Goal: Information Seeking & Learning: Learn about a topic

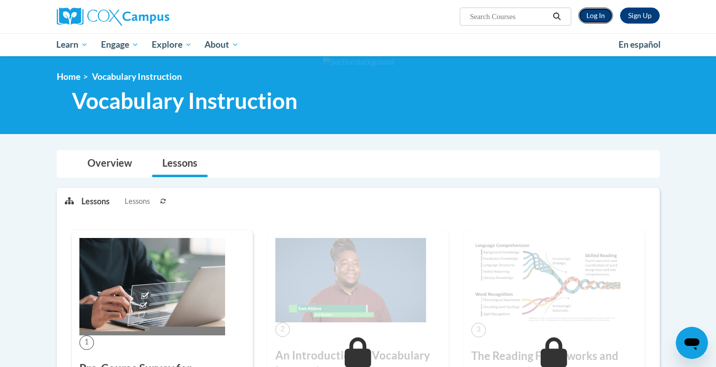
click at [591, 15] on link "Log In" at bounding box center [595, 16] width 35 height 16
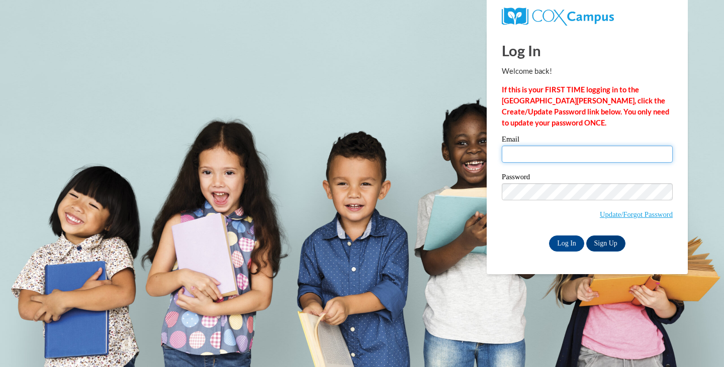
click at [587, 158] on input "Email" at bounding box center [587, 154] width 171 height 17
type input "lbeekman@lomira.k12.wi.us"
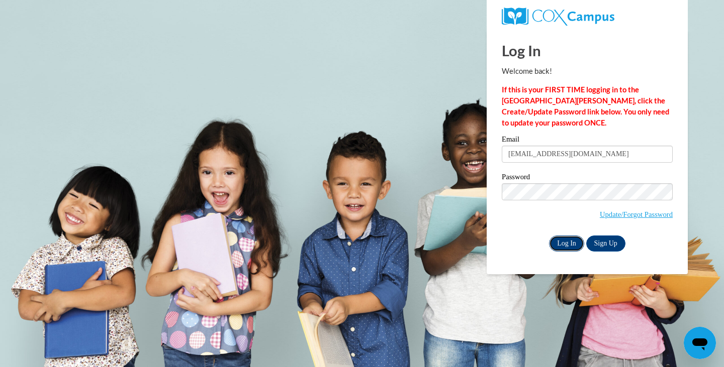
click at [569, 236] on input "Log In" at bounding box center [566, 244] width 35 height 16
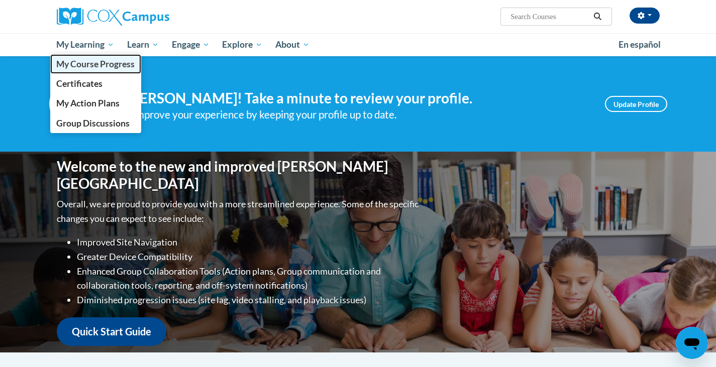
click at [116, 65] on span "My Course Progress" at bounding box center [95, 64] width 78 height 11
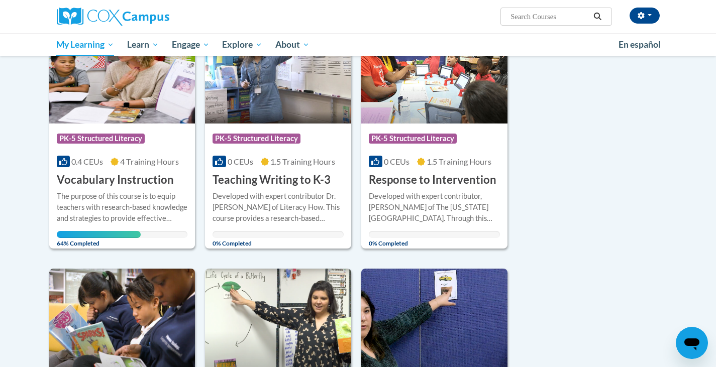
scroll to position [169, 0]
click at [145, 151] on div "Course Category: PK-5 Structured Literacy 0.4 CEUs 4 Training Hours COURSE Voca…" at bounding box center [122, 155] width 146 height 64
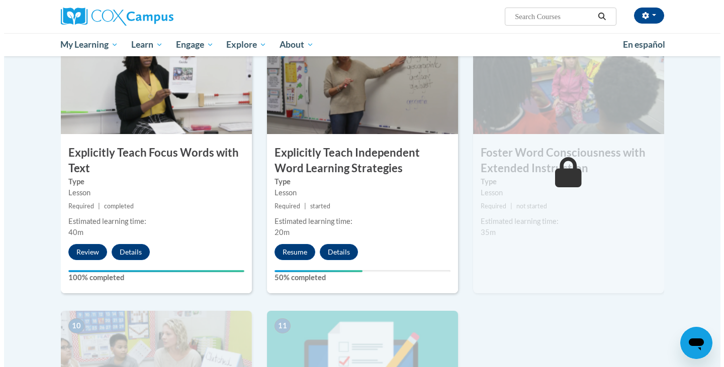
scroll to position [798, 0]
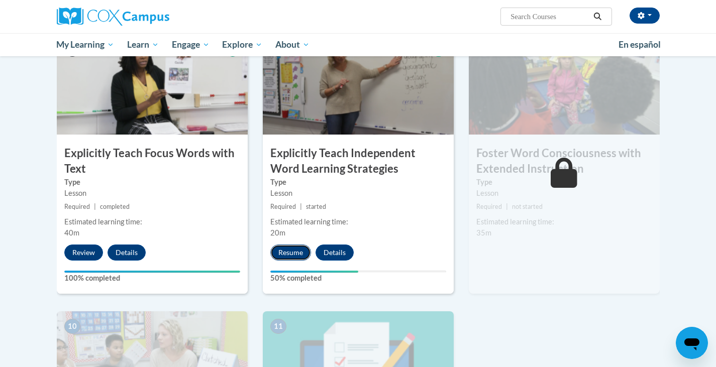
click at [291, 253] on button "Resume" at bounding box center [290, 253] width 41 height 16
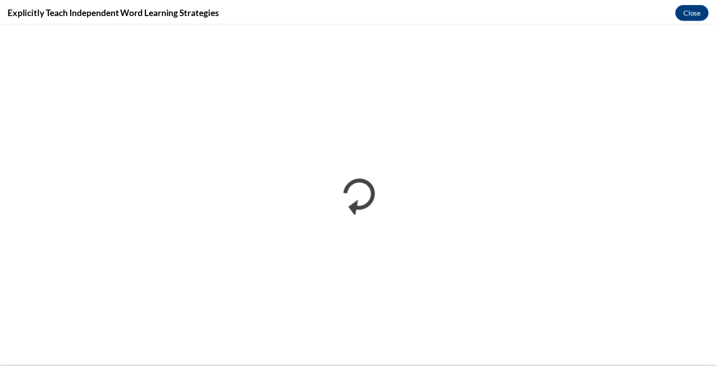
scroll to position [0, 0]
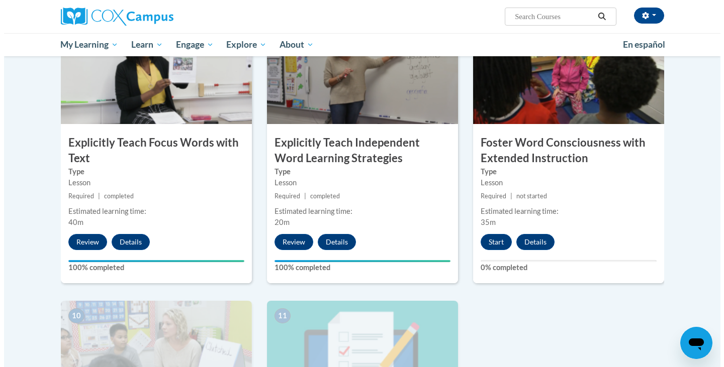
scroll to position [808, 0]
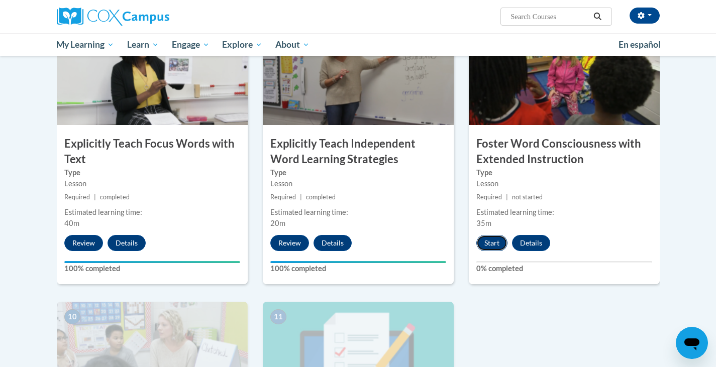
click at [498, 241] on button "Start" at bounding box center [491, 243] width 31 height 16
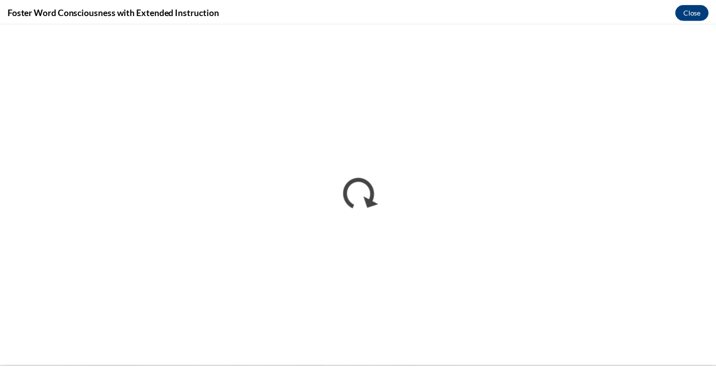
scroll to position [0, 0]
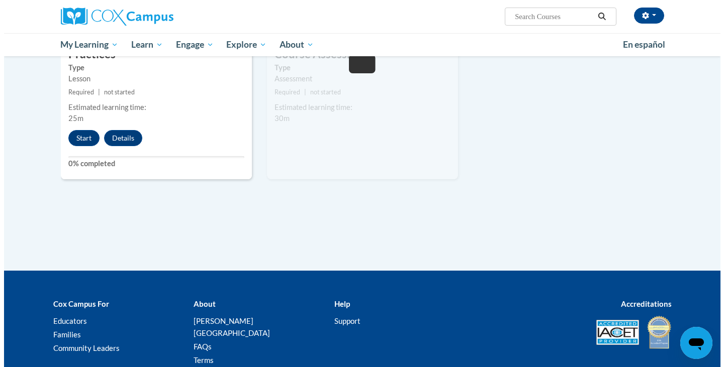
scroll to position [982, 0]
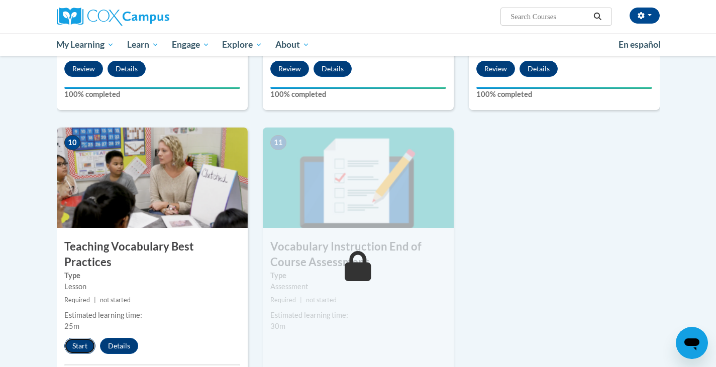
click at [78, 338] on button "Start" at bounding box center [79, 346] width 31 height 16
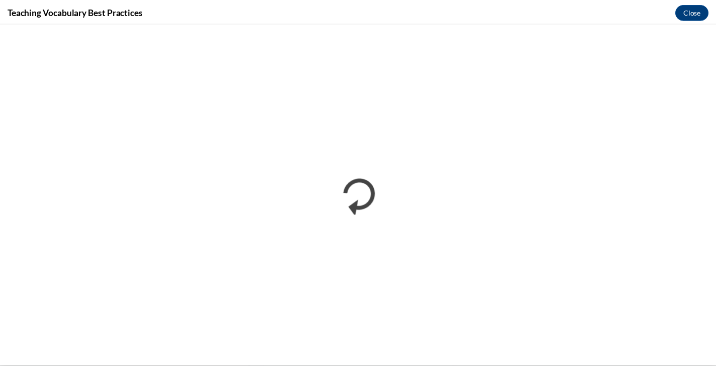
scroll to position [0, 0]
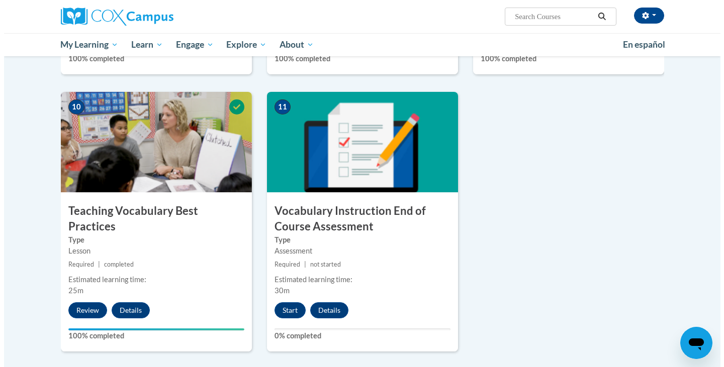
scroll to position [1014, 0]
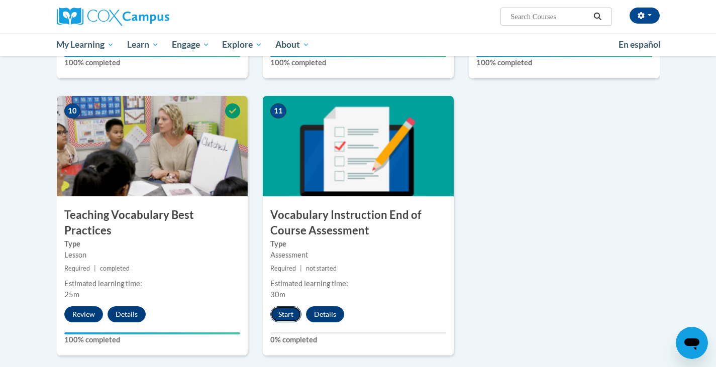
click at [285, 310] on button "Start" at bounding box center [285, 315] width 31 height 16
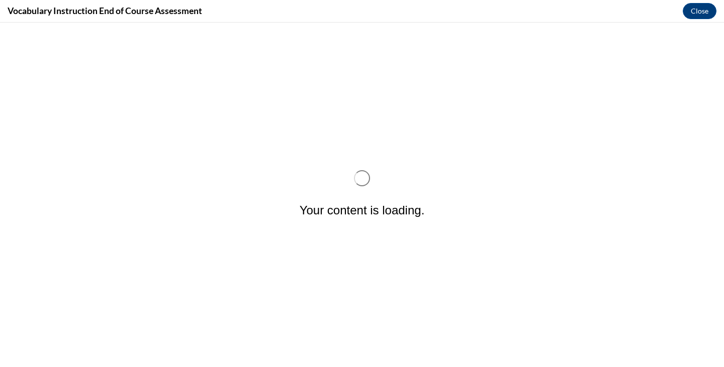
scroll to position [0, 0]
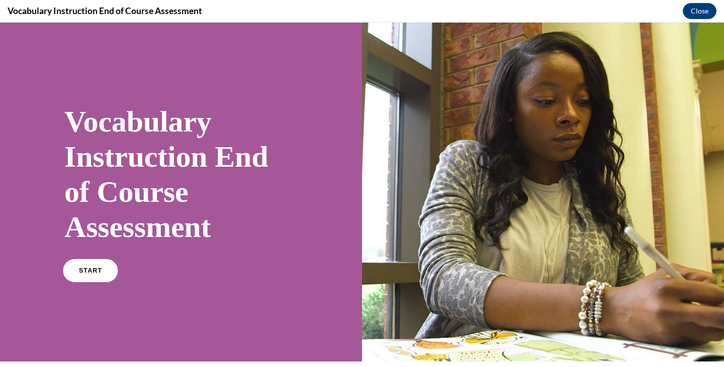
click at [90, 272] on span "START" at bounding box center [90, 271] width 23 height 8
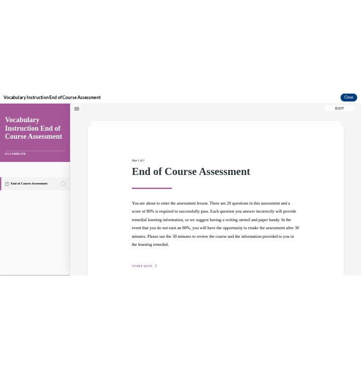
scroll to position [77, 0]
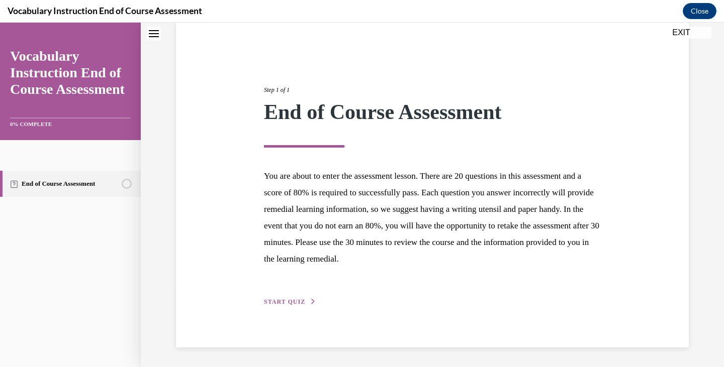
click at [286, 295] on div "Step 1 of 1 End of Course Assessment You are about to enter the assessment less…" at bounding box center [432, 184] width 352 height 245
click at [296, 299] on span "START QUIZ" at bounding box center [284, 301] width 41 height 7
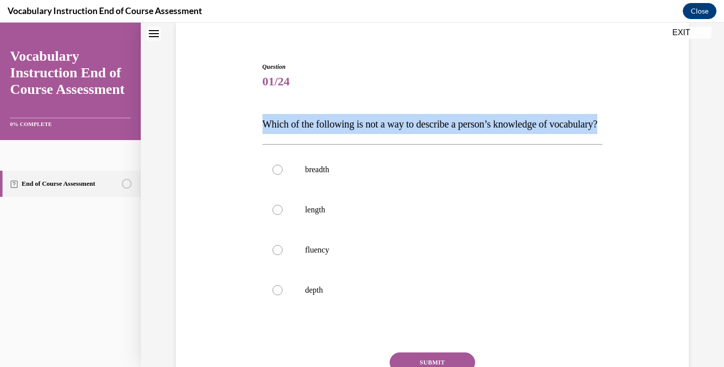
drag, startPoint x: 317, startPoint y: 144, endPoint x: 254, endPoint y: 128, distance: 65.5
click at [254, 128] on div "Question 01/24 Which of the following is not a way to describe a person’s knowl…" at bounding box center [432, 233] width 518 height 403
copy span "Which of the following is not a way to describe a person’s knowledge of vocabul…"
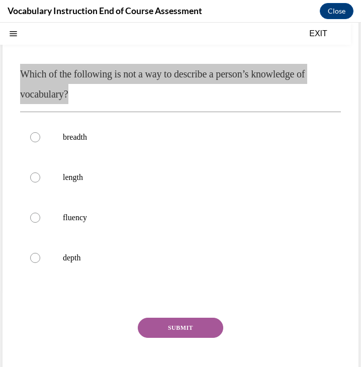
scroll to position [80, 0]
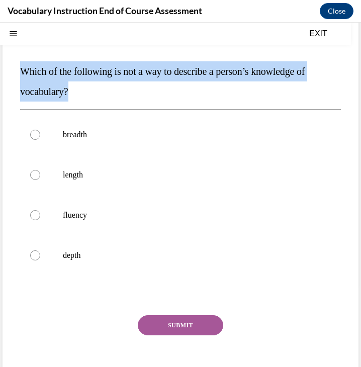
click at [282, 97] on p "Which of the following is not a way to describe a person’s knowledge of vocabul…" at bounding box center [180, 81] width 321 height 40
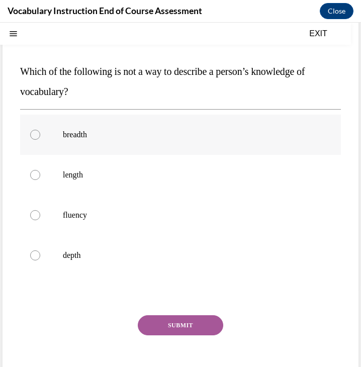
click at [119, 134] on p "breadth" at bounding box center [189, 135] width 253 height 10
click at [40, 134] on input "breadth" at bounding box center [35, 135] width 10 height 10
radio input "true"
click at [110, 168] on label "length" at bounding box center [180, 175] width 321 height 40
click at [40, 170] on input "length" at bounding box center [35, 175] width 10 height 10
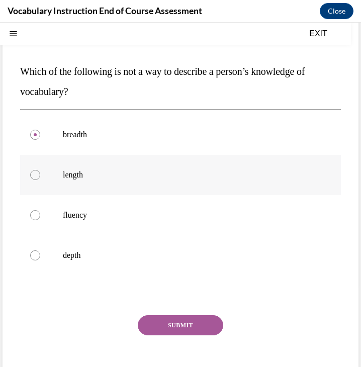
radio input "true"
click at [127, 252] on p "depth" at bounding box center [189, 255] width 253 height 10
click at [40, 252] on input "depth" at bounding box center [35, 255] width 10 height 10
radio input "true"
click at [144, 168] on label "length" at bounding box center [180, 175] width 321 height 40
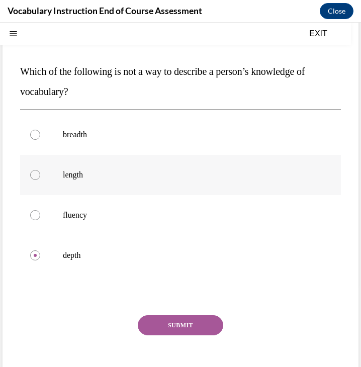
click at [40, 170] on input "length" at bounding box center [35, 175] width 10 height 10
radio input "true"
click at [192, 327] on button "SUBMIT" at bounding box center [180, 325] width 85 height 20
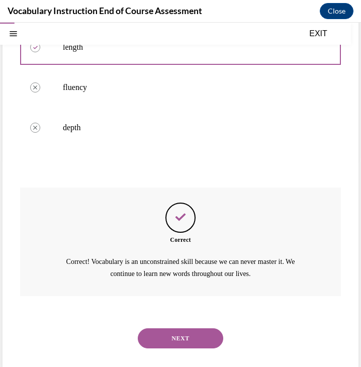
scroll to position [214, 0]
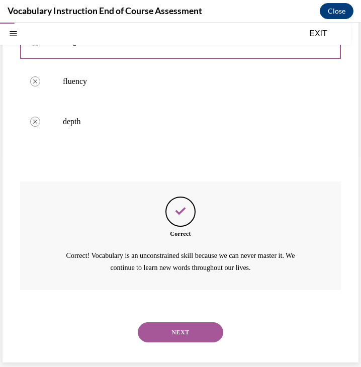
click at [192, 327] on button "NEXT" at bounding box center [180, 332] width 85 height 20
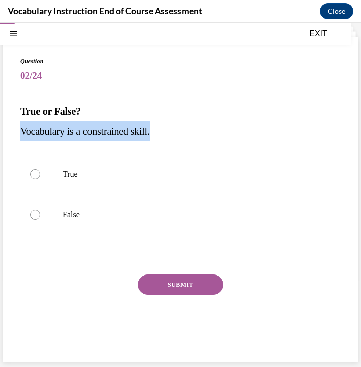
drag, startPoint x: 185, startPoint y: 134, endPoint x: 21, endPoint y: 128, distance: 164.9
click at [21, 128] on p "Vocabulary is a constrained skill." at bounding box center [180, 131] width 321 height 20
copy span "Vocabulary is a constrained skill."
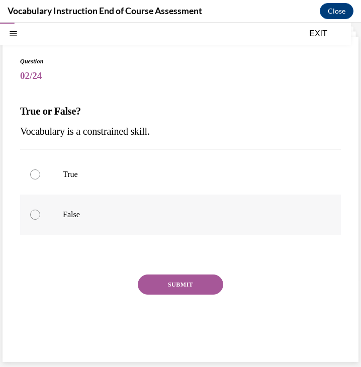
click at [156, 216] on p "False" at bounding box center [189, 215] width 253 height 10
click at [40, 216] on input "False" at bounding box center [35, 215] width 10 height 10
radio input "true"
click at [192, 285] on button "SUBMIT" at bounding box center [180, 284] width 85 height 20
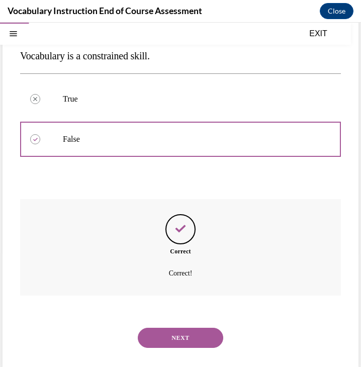
scroll to position [122, 0]
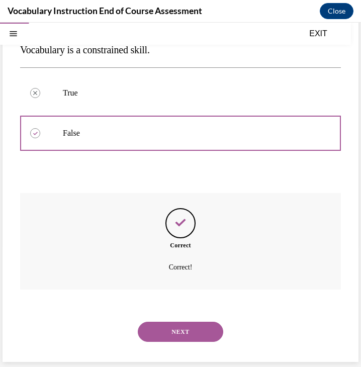
click at [192, 334] on button "NEXT" at bounding box center [180, 332] width 85 height 20
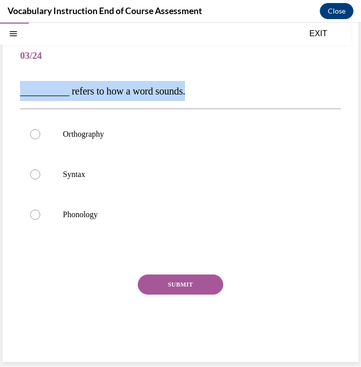
drag, startPoint x: 201, startPoint y: 91, endPoint x: 21, endPoint y: 95, distance: 179.4
click at [21, 95] on p "__________ refers to how a word sounds." at bounding box center [180, 91] width 321 height 20
copy span "__________ refers to how a word sounds."
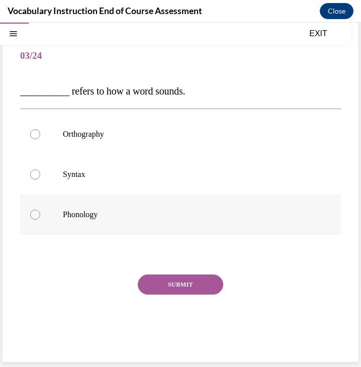
click at [178, 212] on p "Phonology" at bounding box center [189, 215] width 253 height 10
click at [40, 212] on input "Phonology" at bounding box center [35, 215] width 10 height 10
radio input "true"
click at [180, 282] on button "SUBMIT" at bounding box center [180, 284] width 85 height 20
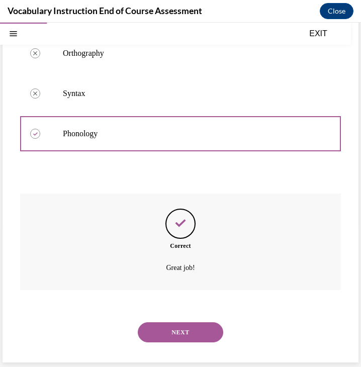
scroll to position [142, 0]
click at [199, 331] on button "NEXT" at bounding box center [180, 332] width 85 height 20
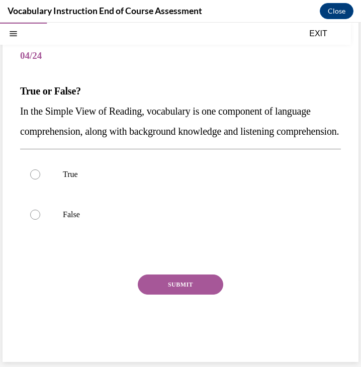
scroll to position [80, 0]
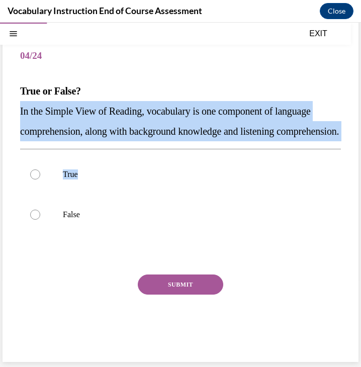
drag, startPoint x: 99, startPoint y: 145, endPoint x: 17, endPoint y: 94, distance: 96.4
click at [17, 94] on div "Question 04/24 True or False? In the Simple View of Reading, vocabulary is one …" at bounding box center [181, 189] width 356 height 345
copy div "In the Simple View of Reading, vocabulary is one component of language comprehe…"
click at [160, 172] on p "True" at bounding box center [189, 174] width 253 height 10
click at [40, 172] on input "True" at bounding box center [35, 174] width 10 height 10
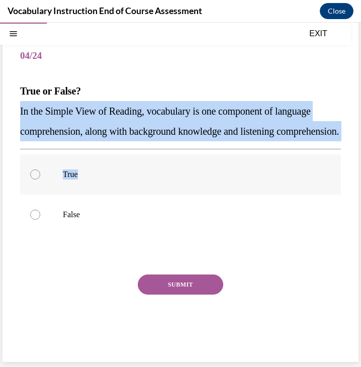
radio input "true"
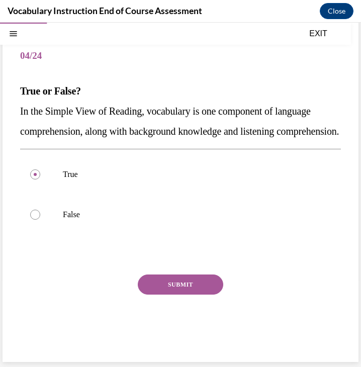
click at [186, 285] on button "SUBMIT" at bounding box center [180, 284] width 85 height 20
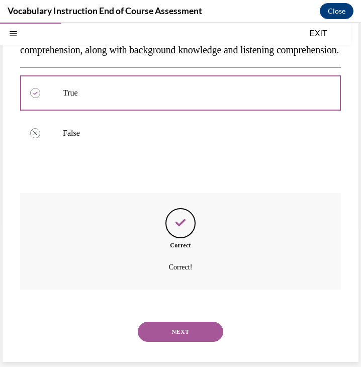
scroll to position [162, 0]
click at [198, 331] on button "NEXT" at bounding box center [180, 332] width 85 height 20
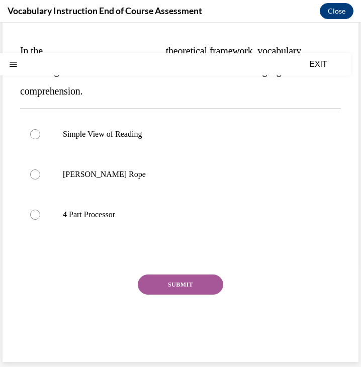
scroll to position [0, 0]
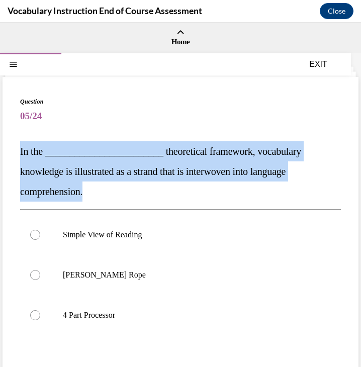
drag, startPoint x: 96, startPoint y: 193, endPoint x: 20, endPoint y: 153, distance: 86.3
click at [20, 153] on div "Question 05/24 In the ________________________ theoretical framework, vocabular…" at bounding box center [181, 269] width 356 height 385
copy span "In the ________________________ theoretical framework, vocabulary knowledge is …"
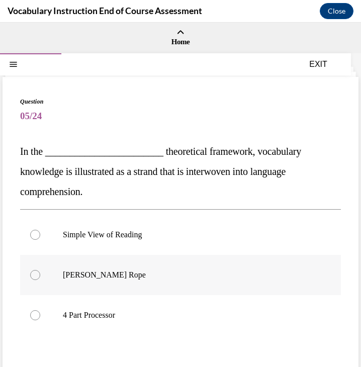
click at [200, 272] on p "Scarborough's Rope" at bounding box center [189, 275] width 253 height 10
click at [40, 272] on input "Scarborough's Rope" at bounding box center [35, 275] width 10 height 10
radio input "true"
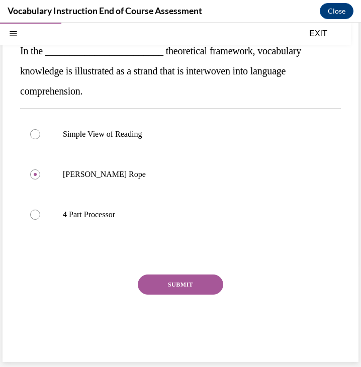
click at [178, 292] on button "SUBMIT" at bounding box center [180, 284] width 85 height 20
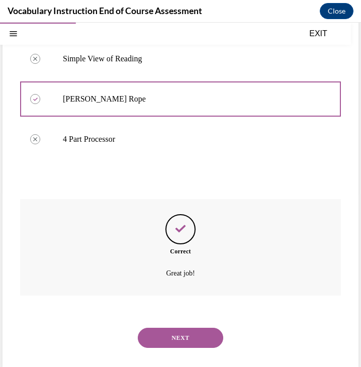
scroll to position [182, 0]
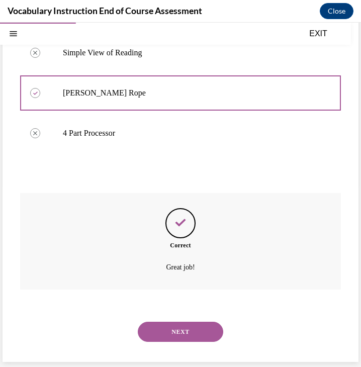
click at [181, 327] on button "NEXT" at bounding box center [180, 332] width 85 height 20
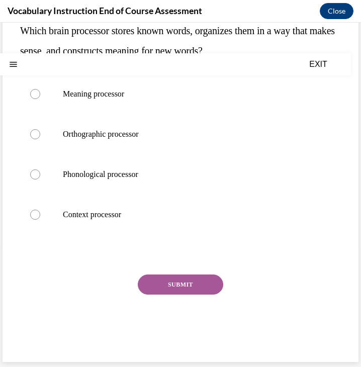
scroll to position [0, 0]
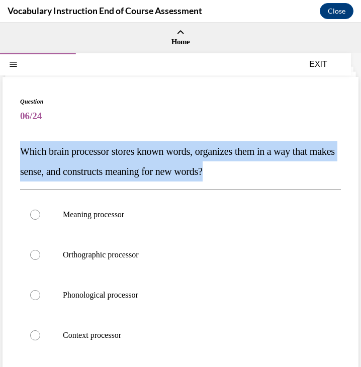
drag, startPoint x: 280, startPoint y: 167, endPoint x: 21, endPoint y: 150, distance: 259.9
click at [21, 150] on p "Which brain processor stores known words, organizes them in a way that makes se…" at bounding box center [180, 161] width 321 height 40
copy span "Which brain processor stores known words, organizes them in a way that makes se…"
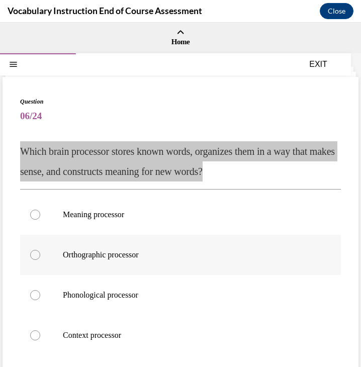
scroll to position [27, 0]
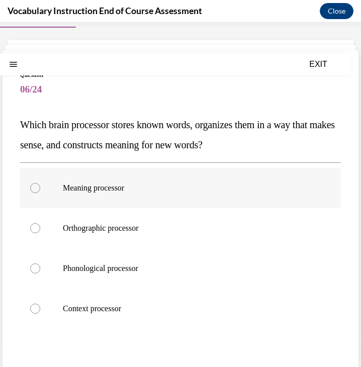
click at [177, 199] on label "Meaning processor" at bounding box center [180, 188] width 321 height 40
click at [40, 193] on input "Meaning processor" at bounding box center [35, 188] width 10 height 10
radio input "true"
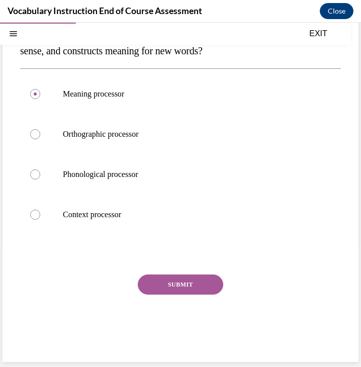
click at [192, 279] on button "SUBMIT" at bounding box center [180, 284] width 85 height 20
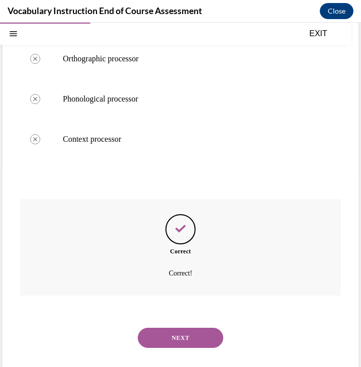
scroll to position [202, 0]
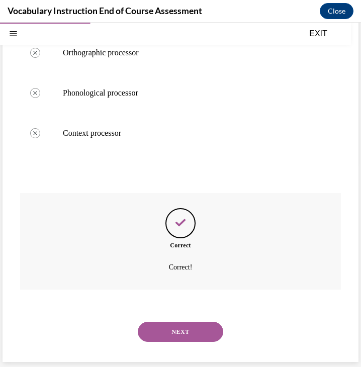
click at [190, 326] on button "NEXT" at bounding box center [180, 332] width 85 height 20
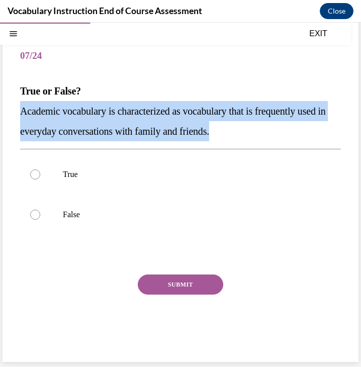
drag, startPoint x: 272, startPoint y: 129, endPoint x: 21, endPoint y: 115, distance: 251.7
click at [22, 115] on p "Academic vocabulary is characterized as vocabulary that is frequently used in e…" at bounding box center [180, 121] width 321 height 40
copy span "Academic vocabulary is characterized as vocabulary that is frequently used in e…"
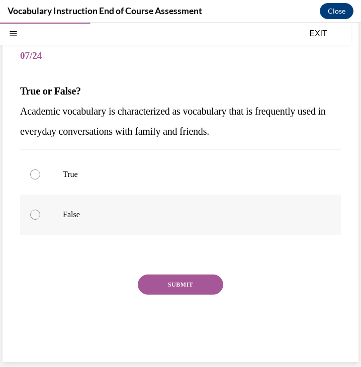
click at [76, 211] on p "False" at bounding box center [189, 215] width 253 height 10
click at [40, 211] on input "False" at bounding box center [35, 215] width 10 height 10
radio input "true"
click at [168, 278] on button "SUBMIT" at bounding box center [180, 284] width 85 height 20
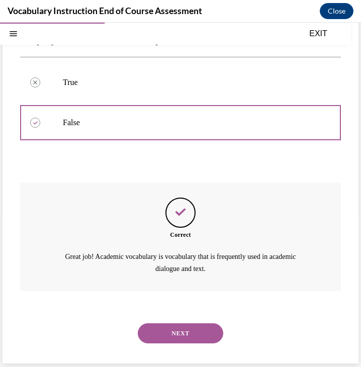
scroll to position [153, 0]
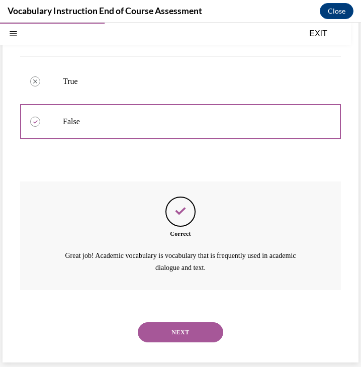
click at [187, 323] on button "NEXT" at bounding box center [180, 332] width 85 height 20
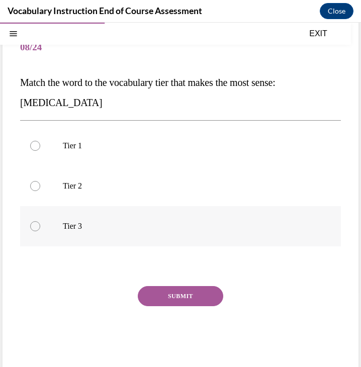
click at [162, 218] on label "Tier 3" at bounding box center [180, 226] width 321 height 40
click at [40, 221] on input "Tier 3" at bounding box center [35, 226] width 10 height 10
radio input "true"
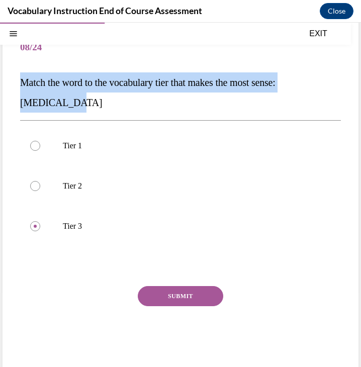
drag, startPoint x: 74, startPoint y: 102, endPoint x: 20, endPoint y: 81, distance: 57.6
click at [20, 81] on p "Match the word to the vocabulary tier that makes the most sense: anaphylaxis" at bounding box center [180, 92] width 321 height 40
copy span "Match the word to the vocabulary tier that makes the most sense: anaphylaxis"
click at [206, 293] on button "SUBMIT" at bounding box center [180, 296] width 85 height 20
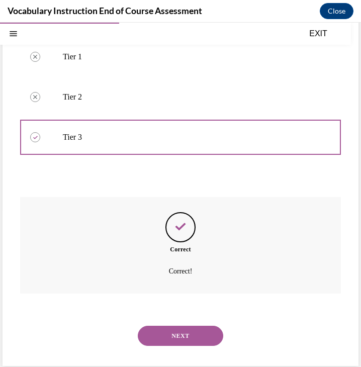
scroll to position [162, 0]
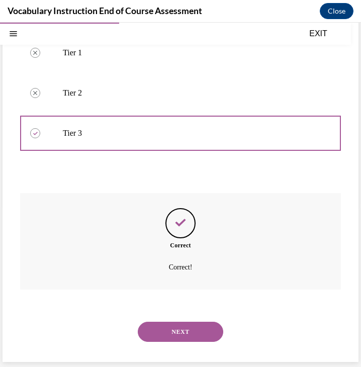
click at [202, 327] on button "NEXT" at bounding box center [180, 332] width 85 height 20
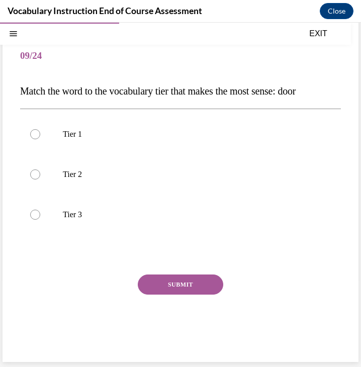
scroll to position [60, 0]
click at [183, 135] on p "Tier 1" at bounding box center [189, 134] width 253 height 10
click at [40, 135] on input "Tier 1" at bounding box center [35, 134] width 10 height 10
radio input "true"
click at [168, 285] on button "SUBMIT" at bounding box center [180, 284] width 85 height 20
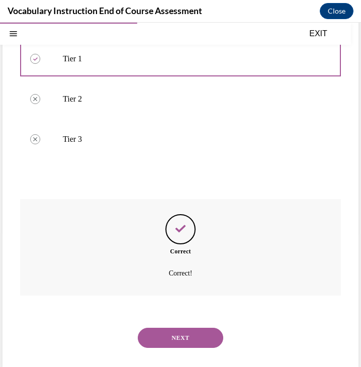
scroll to position [142, 0]
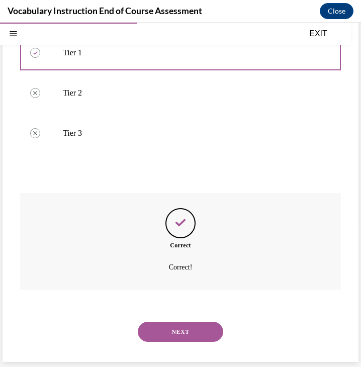
click at [180, 329] on button "NEXT" at bounding box center [180, 332] width 85 height 20
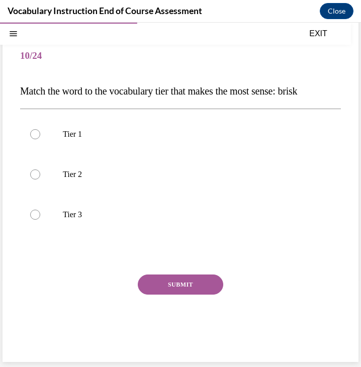
scroll to position [60, 0]
click at [218, 190] on label "Tier 2" at bounding box center [180, 174] width 321 height 40
click at [40, 179] on input "Tier 2" at bounding box center [35, 174] width 10 height 10
radio input "true"
click at [198, 283] on button "SUBMIT" at bounding box center [180, 284] width 85 height 20
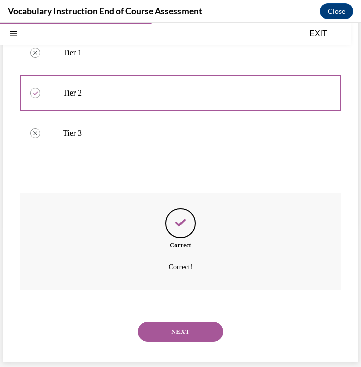
click at [202, 332] on button "NEXT" at bounding box center [180, 332] width 85 height 20
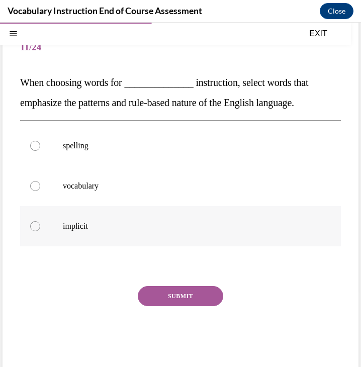
scroll to position [0, 0]
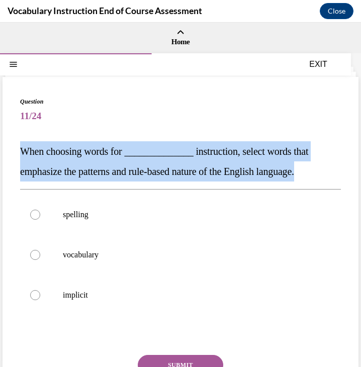
drag, startPoint x: 329, startPoint y: 172, endPoint x: 21, endPoint y: 154, distance: 308.0
click at [21, 154] on p "When choosing words for ______________ instruction, select words that emphasize…" at bounding box center [180, 161] width 321 height 40
click at [260, 164] on p "When choosing words for ______________ instruction, select words that emphasize…" at bounding box center [180, 161] width 321 height 40
drag, startPoint x: 328, startPoint y: 177, endPoint x: 25, endPoint y: 153, distance: 304.5
click at [25, 153] on p "When choosing words for ______________ instruction, select words that emphasize…" at bounding box center [180, 161] width 321 height 40
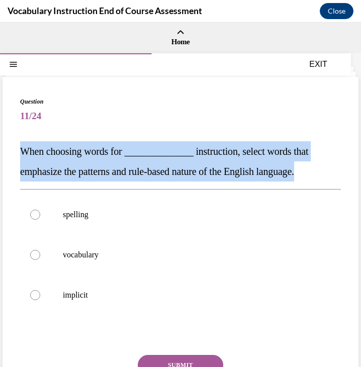
copy span "When choosing words for ______________ instruction, select words that emphasize…"
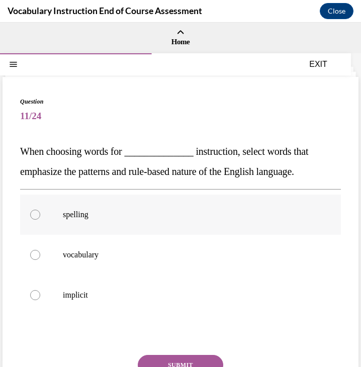
click at [171, 215] on p "spelling" at bounding box center [189, 215] width 253 height 10
click at [40, 215] on input "spelling" at bounding box center [35, 215] width 10 height 10
radio input "true"
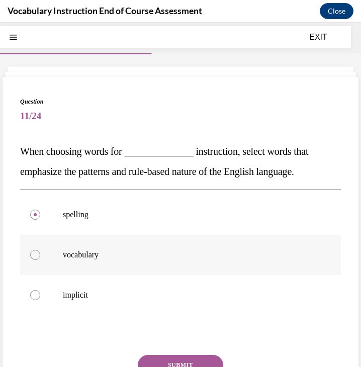
scroll to position [80, 0]
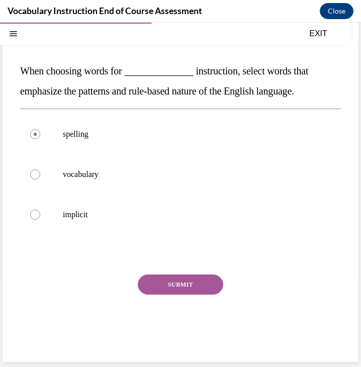
click at [203, 284] on button "SUBMIT" at bounding box center [180, 284] width 85 height 20
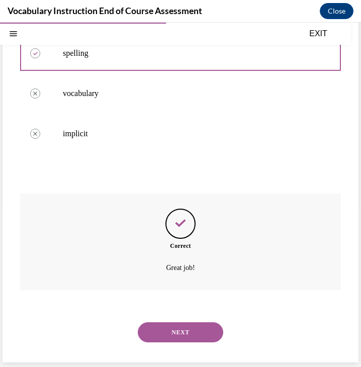
scroll to position [162, 0]
click at [191, 329] on button "NEXT" at bounding box center [180, 332] width 85 height 20
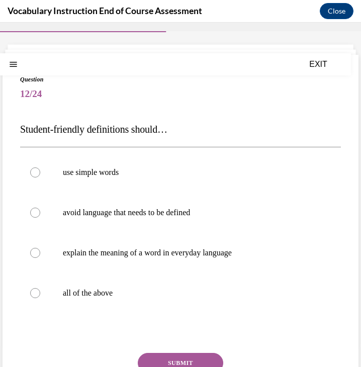
scroll to position [24, 0]
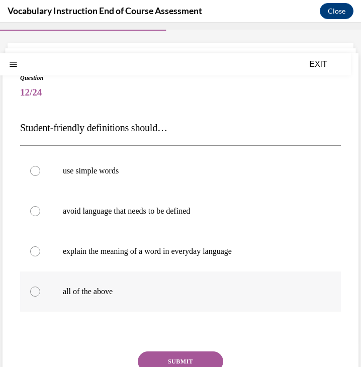
click at [158, 287] on p "all of the above" at bounding box center [189, 291] width 253 height 10
click at [40, 287] on input "all of the above" at bounding box center [35, 291] width 10 height 10
radio input "true"
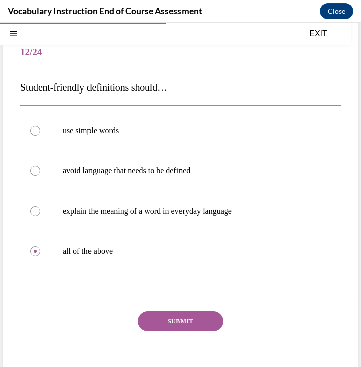
scroll to position [81, 0]
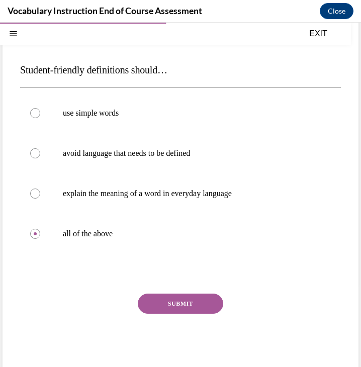
click at [197, 309] on button "SUBMIT" at bounding box center [180, 303] width 85 height 20
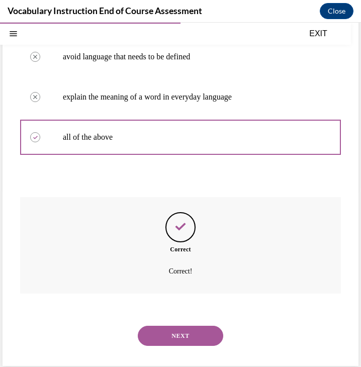
scroll to position [182, 0]
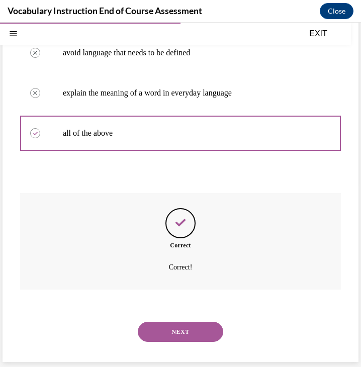
click at [189, 328] on button "NEXT" at bounding box center [180, 332] width 85 height 20
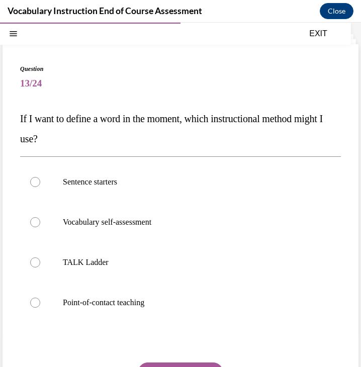
scroll to position [33, 0]
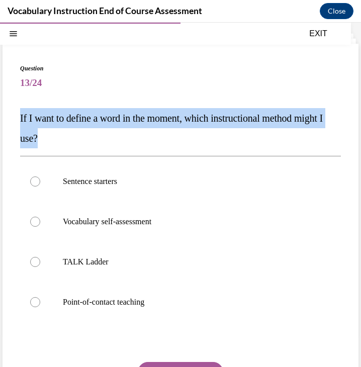
drag, startPoint x: 76, startPoint y: 140, endPoint x: 8, endPoint y: 118, distance: 71.7
click at [8, 118] on div "Question 13/24 If I want to define a word in the moment, which instructional me…" at bounding box center [181, 247] width 356 height 406
copy span "If I want to define a word in the moment, which instructional method might I us…"
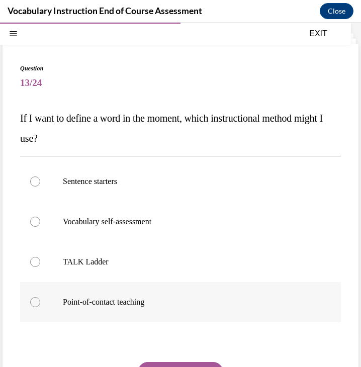
click at [206, 300] on p "Point-of-contact teaching" at bounding box center [189, 302] width 253 height 10
click at [40, 300] on input "Point-of-contact teaching" at bounding box center [35, 302] width 10 height 10
radio input "true"
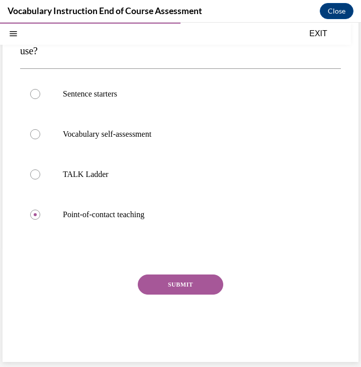
click at [187, 285] on button "SUBMIT" at bounding box center [180, 284] width 85 height 20
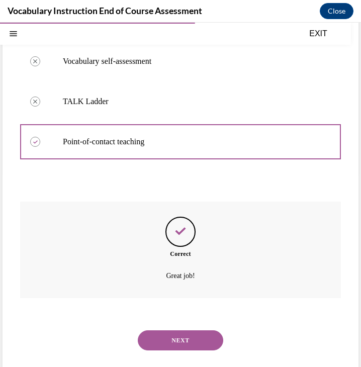
scroll to position [202, 0]
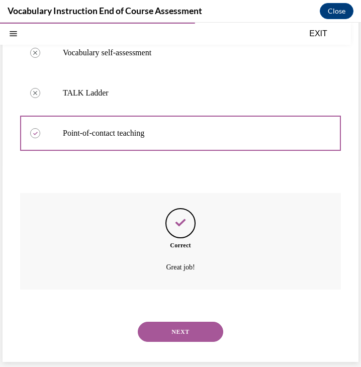
click at [188, 326] on button "NEXT" at bounding box center [180, 332] width 85 height 20
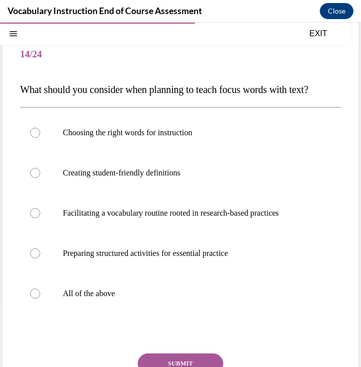
scroll to position [63, 0]
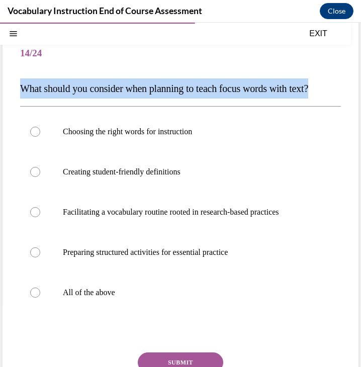
drag, startPoint x: 48, startPoint y: 110, endPoint x: 21, endPoint y: 88, distance: 34.3
click at [21, 88] on p "What should you consider when planning to teach focus words with text?" at bounding box center [180, 88] width 321 height 20
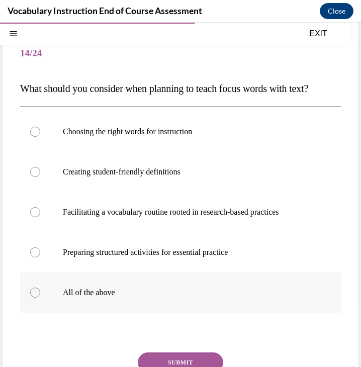
click at [197, 313] on label "All of the above" at bounding box center [180, 292] width 321 height 40
click at [40, 297] on input "All of the above" at bounding box center [35, 292] width 10 height 10
radio input "true"
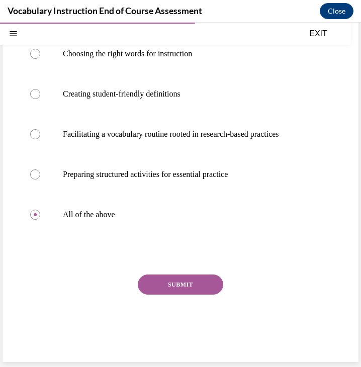
click at [193, 288] on button "SUBMIT" at bounding box center [180, 284] width 85 height 20
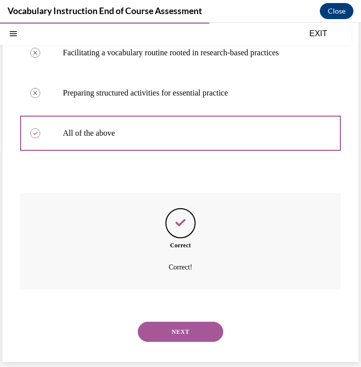
scroll to position [242, 0]
click at [185, 334] on button "NEXT" at bounding box center [180, 332] width 85 height 20
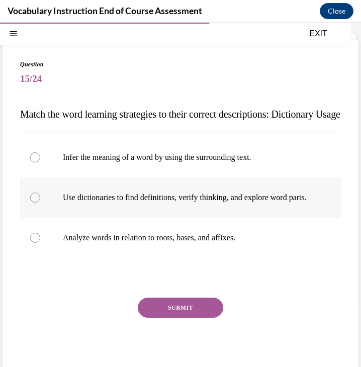
scroll to position [35, 0]
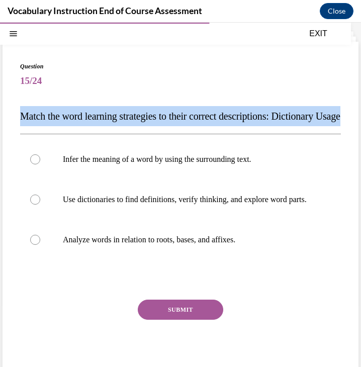
drag, startPoint x: 99, startPoint y: 137, endPoint x: 20, endPoint y: 115, distance: 82.1
click at [20, 115] on p "Match the word learning strategies to their correct descriptions: Dictionary Us…" at bounding box center [180, 116] width 321 height 20
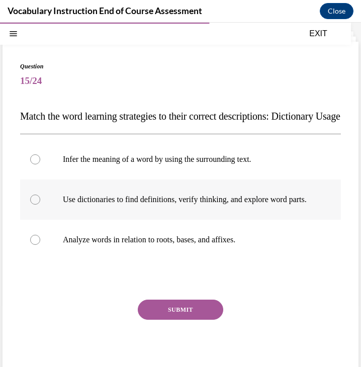
click at [260, 205] on p "Use dictionaries to find definitions, verify thinking, and explore word parts." at bounding box center [189, 199] width 253 height 10
click at [40, 205] on input "Use dictionaries to find definitions, verify thinking, and explore word parts." at bounding box center [35, 199] width 10 height 10
radio input "true"
click at [176, 320] on button "SUBMIT" at bounding box center [180, 309] width 85 height 20
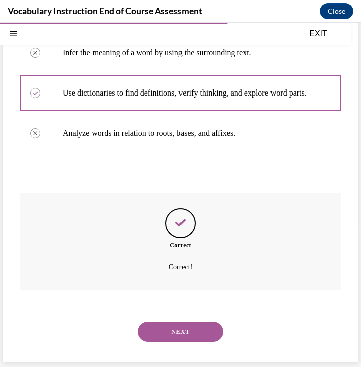
scroll to position [172, 0]
click at [207, 332] on button "NEXT" at bounding box center [180, 332] width 85 height 20
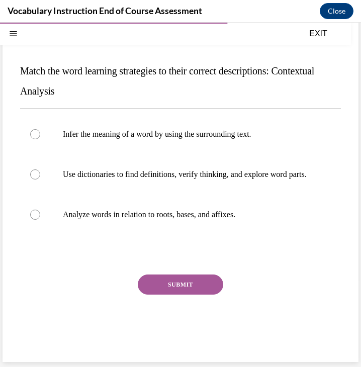
scroll to position [69, 0]
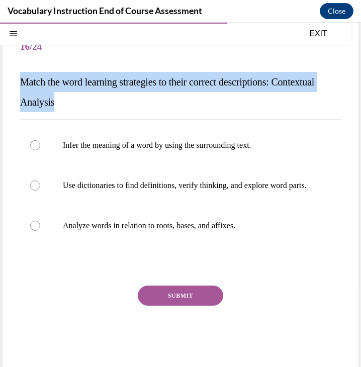
drag, startPoint x: 108, startPoint y: 106, endPoint x: 17, endPoint y: 84, distance: 92.9
click at [17, 84] on div "Question 16/24 Match the word learning strategies to their correct descriptions…" at bounding box center [181, 190] width 356 height 365
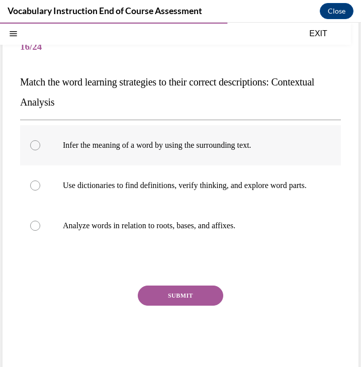
click at [268, 140] on label "Infer the meaning of a word by using the surrounding text." at bounding box center [180, 145] width 321 height 40
click at [40, 140] on input "Infer the meaning of a word by using the surrounding text." at bounding box center [35, 145] width 10 height 10
radio input "true"
click at [178, 303] on button "SUBMIT" at bounding box center [180, 295] width 85 height 20
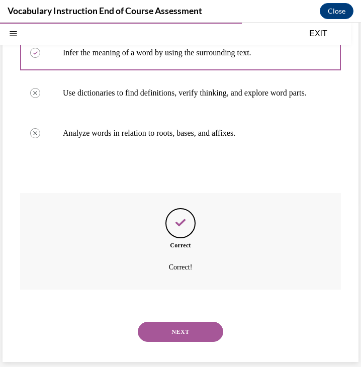
scroll to position [172, 0]
click at [183, 324] on button "NEXT" at bounding box center [180, 332] width 85 height 20
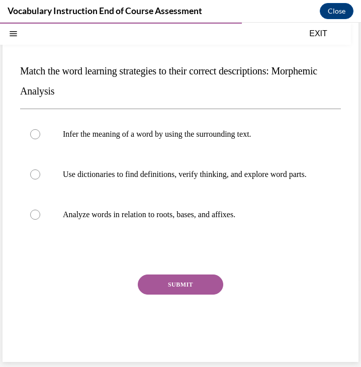
scroll to position [69, 0]
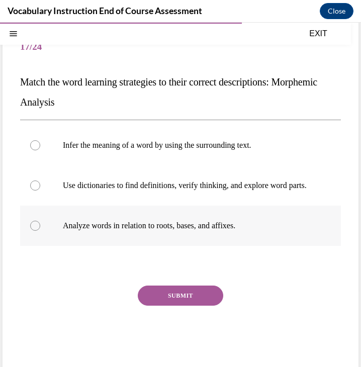
click at [246, 227] on label "Analyze words in relation to roots, bases, and affixes." at bounding box center [180, 226] width 321 height 40
click at [40, 227] on input "Analyze words in relation to roots, bases, and affixes." at bounding box center [35, 226] width 10 height 10
radio input "true"
click at [181, 303] on button "SUBMIT" at bounding box center [180, 295] width 85 height 20
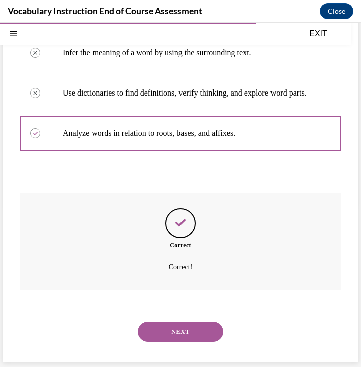
scroll to position [172, 0]
click at [176, 330] on button "NEXT" at bounding box center [180, 332] width 85 height 20
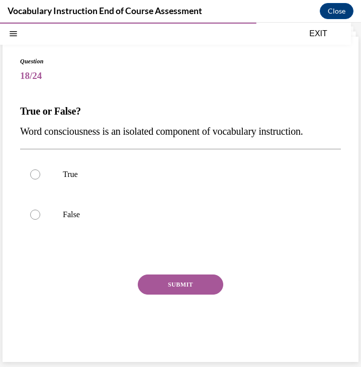
scroll to position [40, 0]
drag, startPoint x: 333, startPoint y: 136, endPoint x: 21, endPoint y: 128, distance: 312.2
click at [21, 128] on p "Word consciousness is an isolated component of vocabulary instruction." at bounding box center [180, 131] width 321 height 20
click at [212, 217] on p "False" at bounding box center [189, 215] width 253 height 10
click at [40, 217] on input "False" at bounding box center [35, 215] width 10 height 10
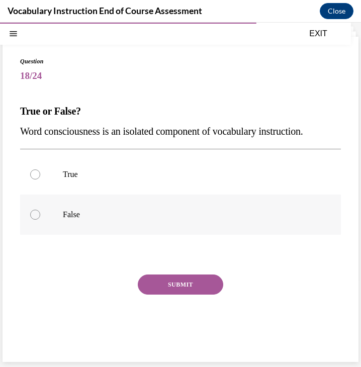
radio input "true"
click at [185, 285] on button "SUBMIT" at bounding box center [180, 284] width 85 height 20
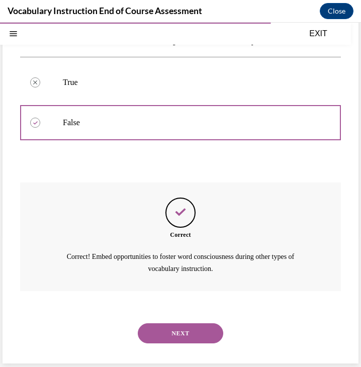
scroll to position [133, 0]
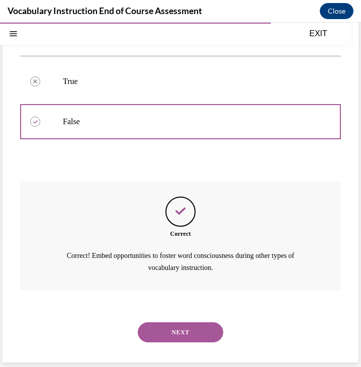
click at [193, 329] on button "NEXT" at bounding box center [180, 332] width 85 height 20
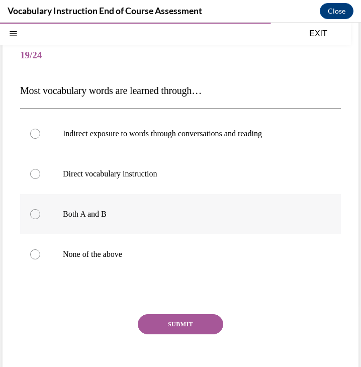
scroll to position [64, 0]
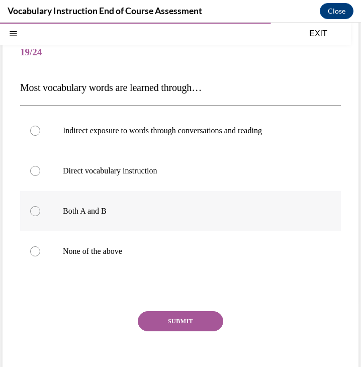
click at [137, 223] on label "Both A and B" at bounding box center [180, 211] width 321 height 40
click at [40, 216] on input "Both A and B" at bounding box center [35, 211] width 10 height 10
radio input "true"
click at [185, 320] on button "SUBMIT" at bounding box center [180, 321] width 85 height 20
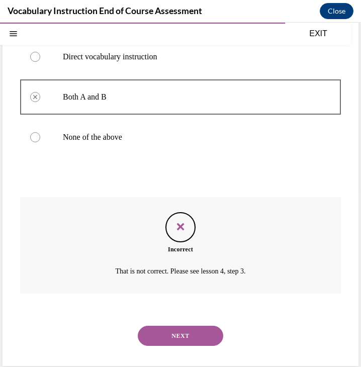
scroll to position [182, 0]
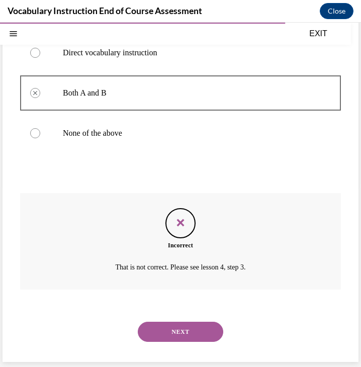
click at [190, 327] on button "NEXT" at bounding box center [180, 332] width 85 height 20
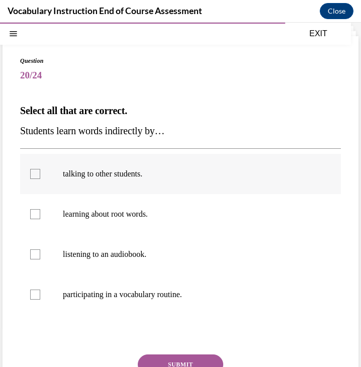
scroll to position [41, 0]
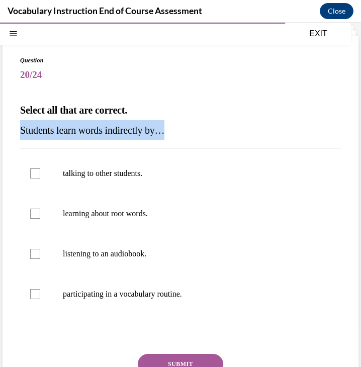
drag, startPoint x: 186, startPoint y: 130, endPoint x: 18, endPoint y: 127, distance: 168.4
click at [18, 127] on div "Question 20/24 Select all that are correct. Students learn words indirectly by……" at bounding box center [181, 239] width 356 height 406
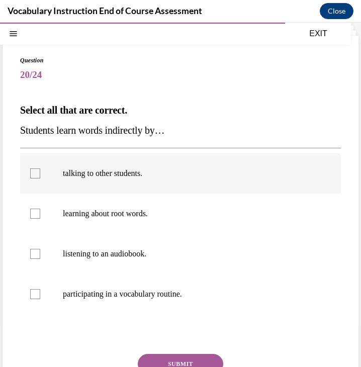
click at [175, 174] on p "talking to other students." at bounding box center [189, 173] width 253 height 10
click at [40, 174] on input "talking to other students." at bounding box center [35, 173] width 10 height 10
checkbox input "true"
click at [232, 262] on label "listening to an audiobook." at bounding box center [180, 254] width 321 height 40
click at [40, 259] on input "listening to an audiobook." at bounding box center [35, 254] width 10 height 10
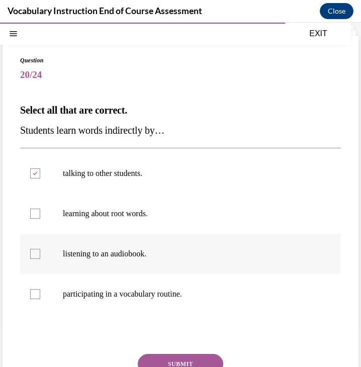
checkbox input "true"
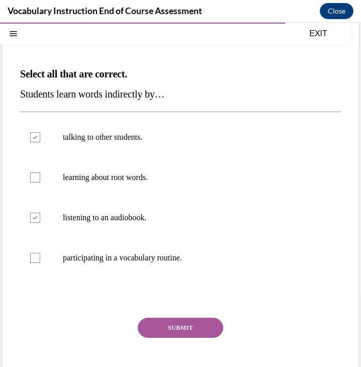
click at [195, 329] on button "SUBMIT" at bounding box center [180, 328] width 85 height 20
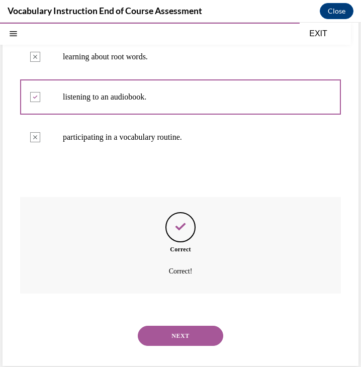
scroll to position [202, 0]
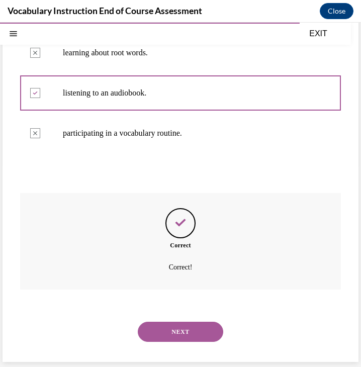
click at [195, 329] on button "NEXT" at bounding box center [180, 332] width 85 height 20
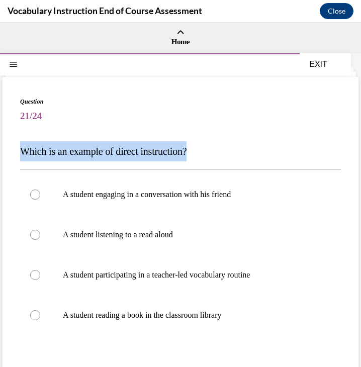
drag, startPoint x: 209, startPoint y: 152, endPoint x: 22, endPoint y: 151, distance: 186.9
click at [22, 151] on p "Which is an example of direct instruction?" at bounding box center [180, 151] width 321 height 20
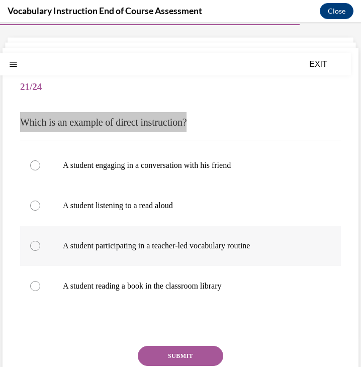
scroll to position [30, 0]
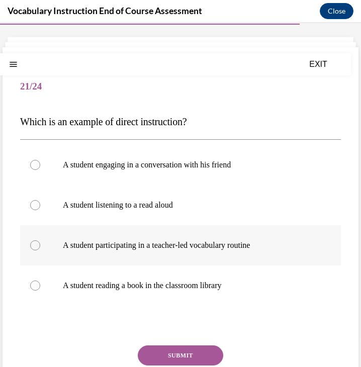
click at [278, 249] on p "A student participating in a teacher-led vocabulary routine" at bounding box center [189, 245] width 253 height 10
click at [40, 249] on input "A student participating in a teacher-led vocabulary routine" at bounding box center [35, 245] width 10 height 10
radio input "true"
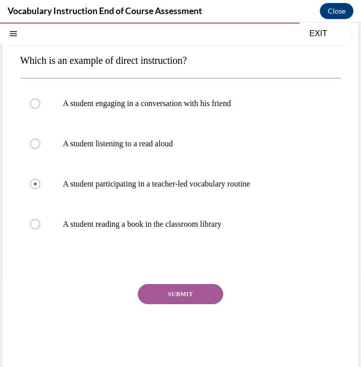
click at [190, 292] on button "SUBMIT" at bounding box center [180, 294] width 85 height 20
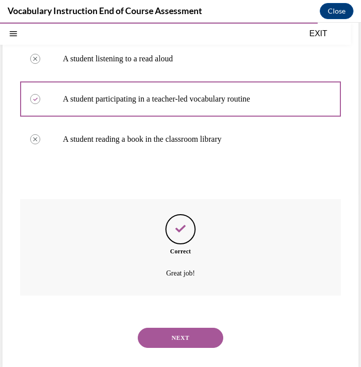
scroll to position [182, 0]
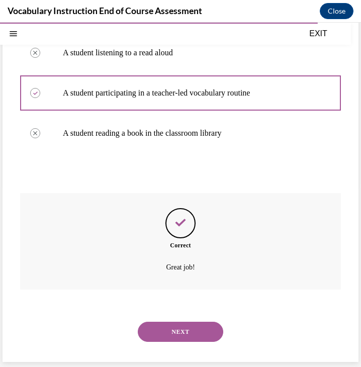
click at [180, 328] on button "NEXT" at bounding box center [180, 332] width 85 height 20
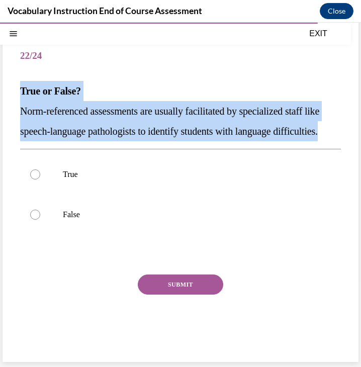
drag, startPoint x: 78, startPoint y: 143, endPoint x: 18, endPoint y: 84, distance: 83.9
click at [18, 84] on div "Question 22/24 True or False? Norm-referenced assessments are usually facilitat…" at bounding box center [181, 189] width 356 height 345
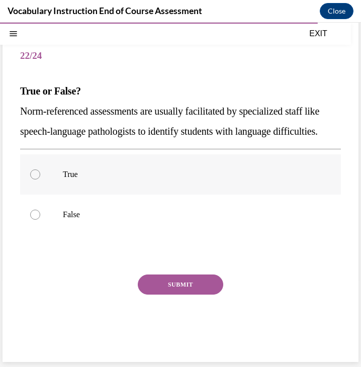
click at [130, 179] on p "True" at bounding box center [189, 174] width 253 height 10
click at [40, 179] on input "True" at bounding box center [35, 174] width 10 height 10
radio input "true"
click at [186, 292] on button "SUBMIT" at bounding box center [180, 284] width 85 height 20
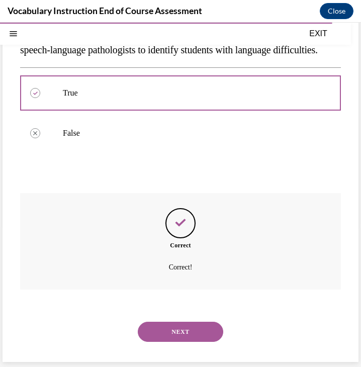
scroll to position [162, 0]
click at [182, 327] on button "NEXT" at bounding box center [180, 332] width 85 height 20
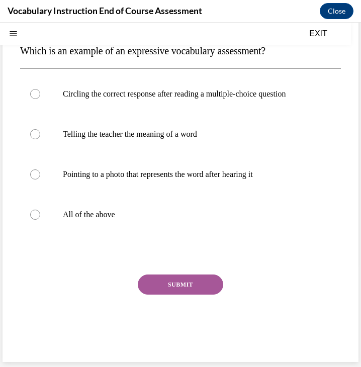
scroll to position [0, 0]
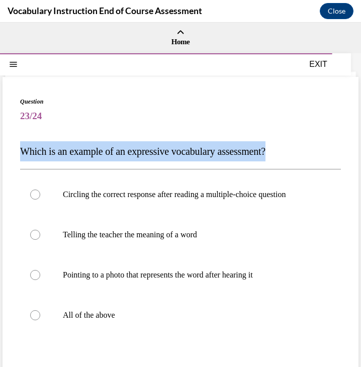
drag, startPoint x: 301, startPoint y: 152, endPoint x: 17, endPoint y: 157, distance: 284.5
click at [17, 157] on div "Question 23/24 Which is an example of an expressive vocabulary assessment? Circ…" at bounding box center [181, 269] width 356 height 385
click at [296, 148] on p "Which is an example of an expressive vocabulary assessment?" at bounding box center [180, 151] width 321 height 20
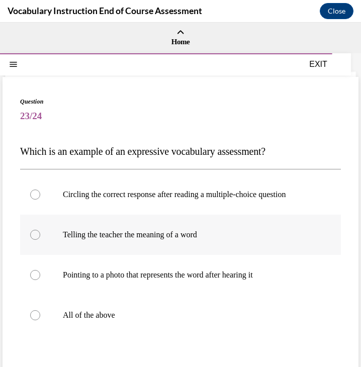
click at [232, 235] on p "Telling the teacher the meaning of a word" at bounding box center [189, 235] width 253 height 10
click at [40, 235] on input "Telling the teacher the meaning of a word" at bounding box center [35, 235] width 10 height 10
radio input "true"
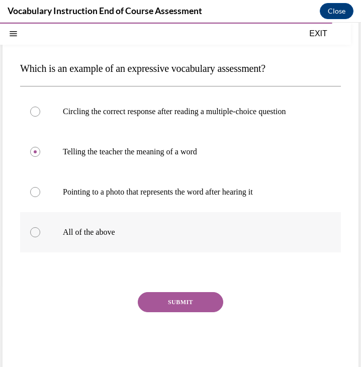
scroll to position [101, 0]
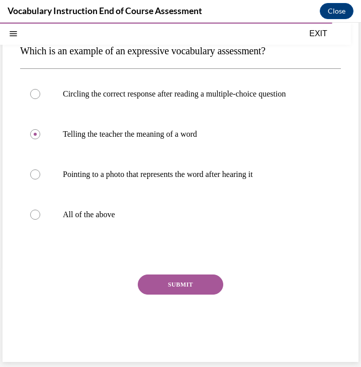
click at [203, 279] on button "SUBMIT" at bounding box center [180, 284] width 85 height 20
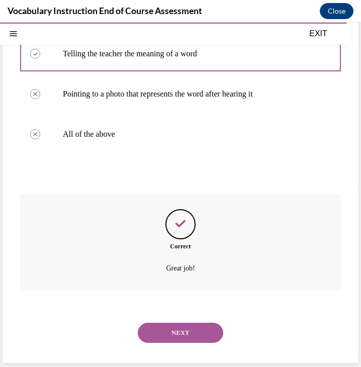
scroll to position [182, 0]
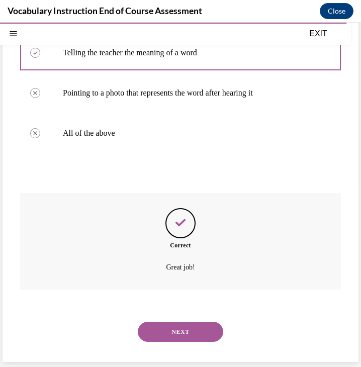
click at [185, 332] on button "NEXT" at bounding box center [180, 332] width 85 height 20
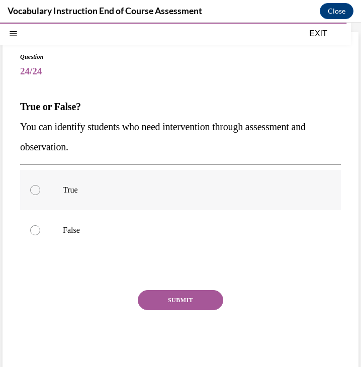
scroll to position [41, 0]
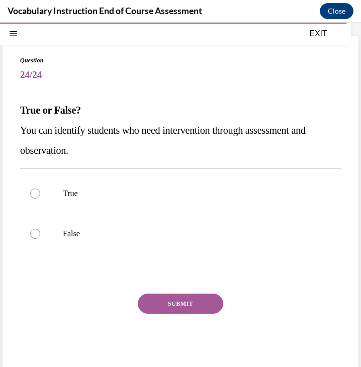
click at [96, 152] on p "You can identify students who need intervention through assessment and observat…" at bounding box center [180, 140] width 321 height 40
click at [103, 192] on p "True" at bounding box center [189, 193] width 253 height 10
click at [40, 192] on input "True" at bounding box center [35, 193] width 10 height 10
radio input "true"
click at [176, 302] on button "SUBMIT" at bounding box center [180, 303] width 85 height 20
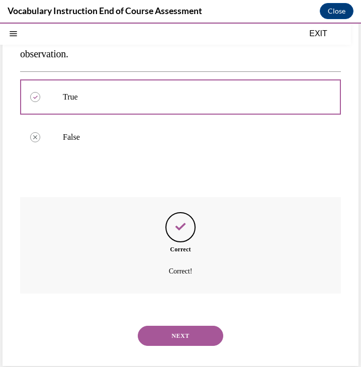
scroll to position [142, 0]
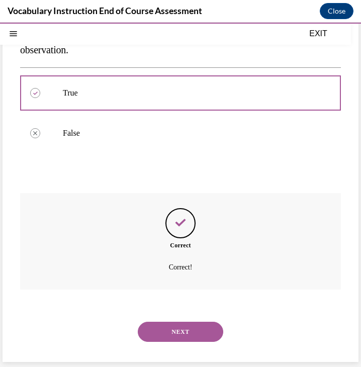
click at [176, 324] on button "NEXT" at bounding box center [180, 332] width 85 height 20
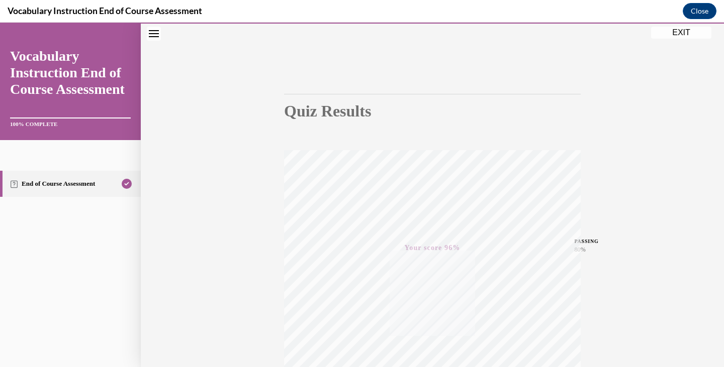
scroll to position [46, 0]
click at [686, 30] on button "EXIT" at bounding box center [681, 33] width 60 height 12
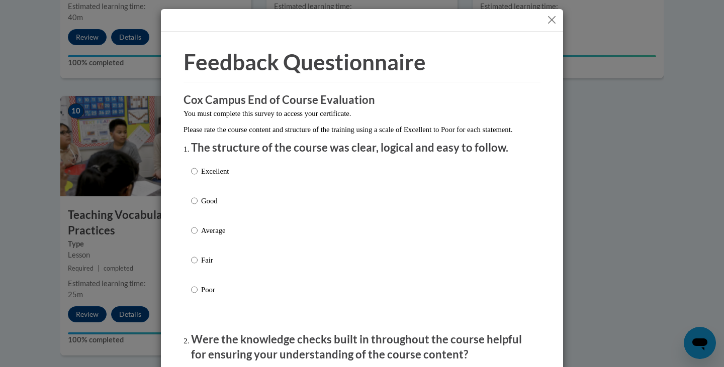
click at [219, 207] on p "Good" at bounding box center [215, 200] width 28 height 11
click at [197, 207] on input "Good" at bounding box center [194, 200] width 7 height 11
radio input "true"
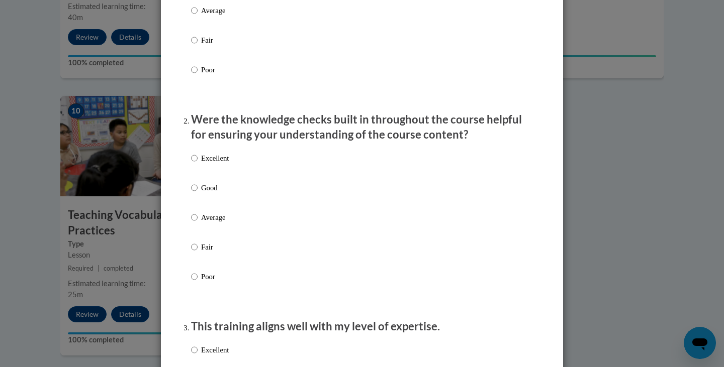
click at [216, 193] on p "Good" at bounding box center [215, 187] width 28 height 11
click at [197, 193] on input "Good" at bounding box center [194, 187] width 7 height 11
radio input "true"
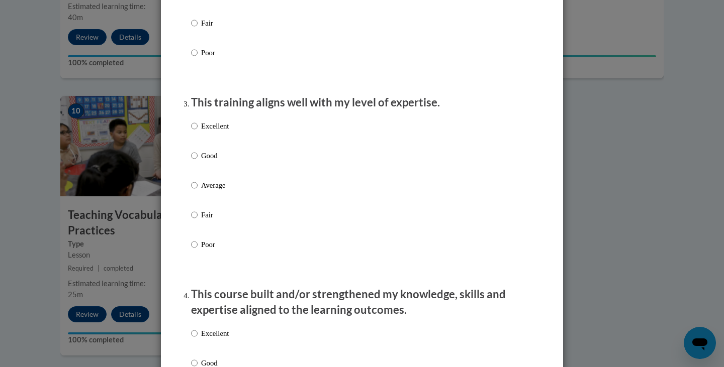
scroll to position [456, 0]
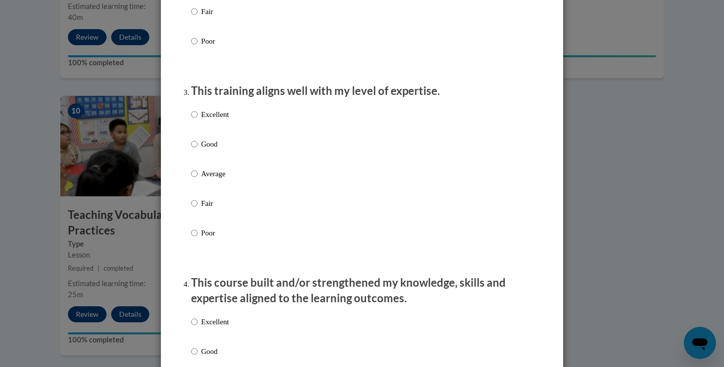
click at [219, 150] on p "Good" at bounding box center [215, 144] width 28 height 11
click at [197, 150] on input "Good" at bounding box center [194, 144] width 7 height 11
radio input "true"
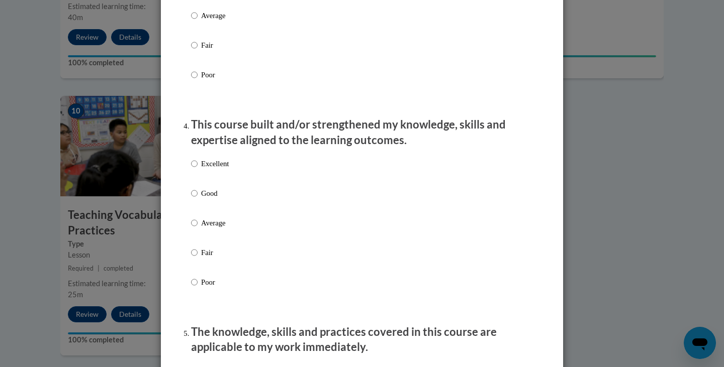
scroll to position [618, 0]
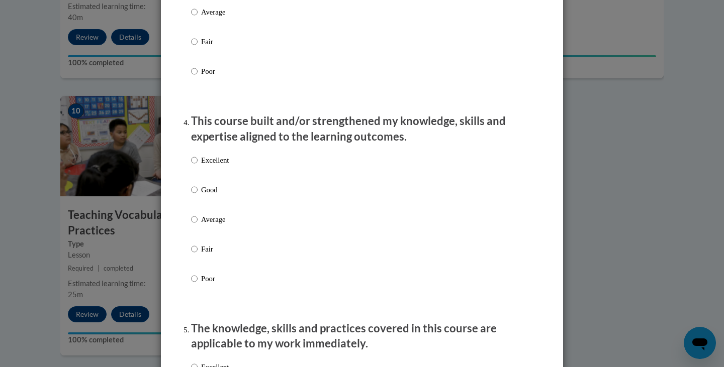
click at [212, 195] on p "Good" at bounding box center [215, 189] width 28 height 11
click at [197, 195] on input "Good" at bounding box center [194, 189] width 7 height 11
radio input "true"
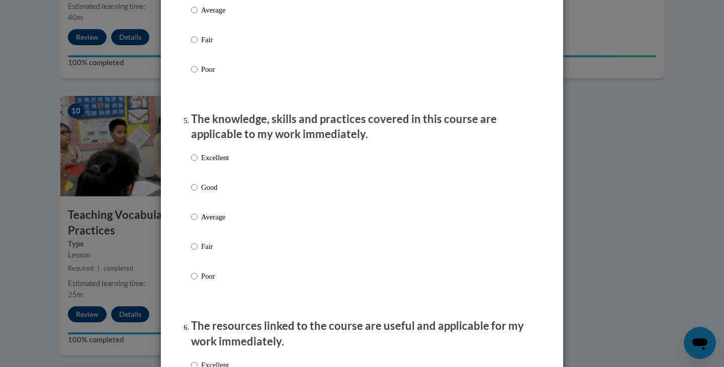
scroll to position [847, 0]
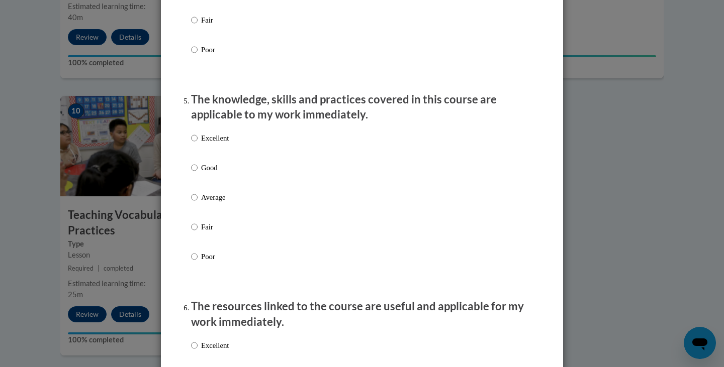
click at [217, 170] on div "Excellent Good Average Fair Poor" at bounding box center [210, 206] width 38 height 156
click at [210, 173] on p "Good" at bounding box center [215, 167] width 28 height 11
click at [197, 173] on input "Good" at bounding box center [194, 167] width 7 height 11
radio input "true"
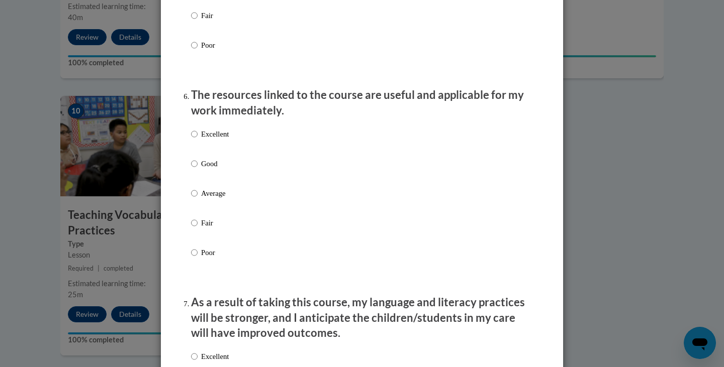
click at [210, 169] on p "Good" at bounding box center [215, 163] width 28 height 11
click at [197, 169] on input "Good" at bounding box center [194, 163] width 7 height 11
radio input "true"
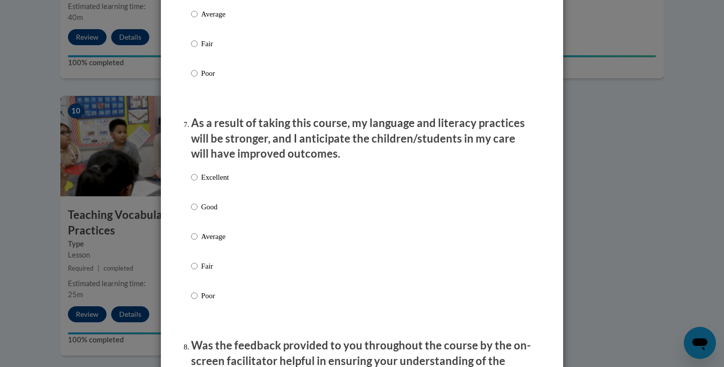
scroll to position [1239, 0]
click at [205, 198] on label "Excellent" at bounding box center [210, 184] width 38 height 27
click at [197, 182] on input "Excellent" at bounding box center [194, 176] width 7 height 11
radio input "true"
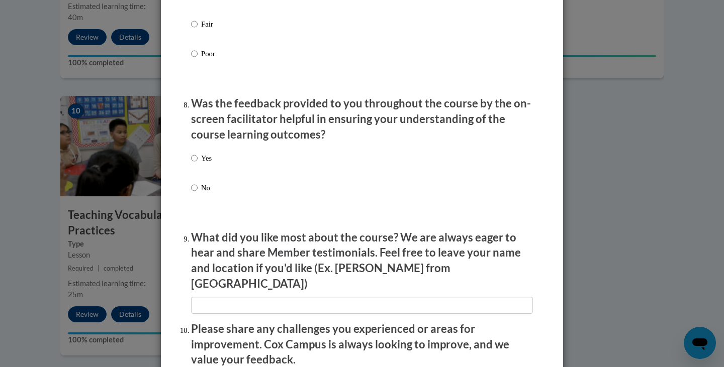
scroll to position [1494, 0]
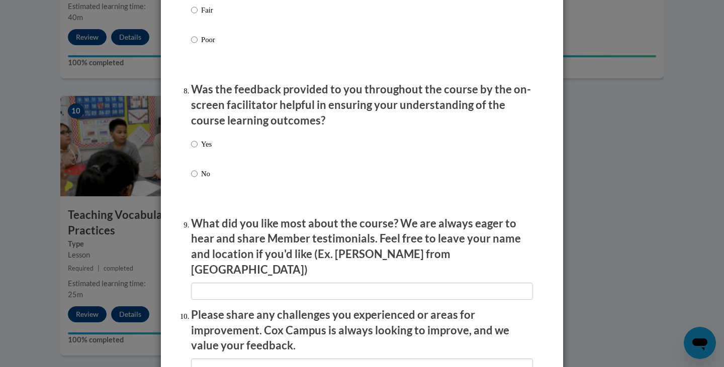
click at [201, 179] on p "No" at bounding box center [206, 173] width 11 height 11
click at [197, 179] on input "No" at bounding box center [194, 173] width 7 height 11
radio input "true"
click at [209, 152] on div "Yes No" at bounding box center [362, 171] width 342 height 75
click at [201, 150] on p "Yes" at bounding box center [206, 144] width 11 height 11
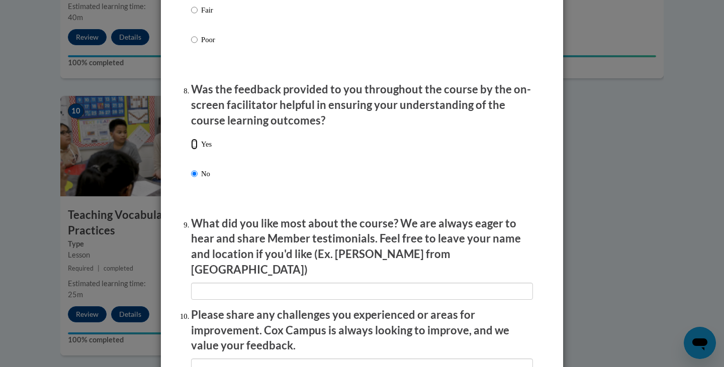
click at [197, 150] on input "Yes" at bounding box center [194, 144] width 7 height 11
radio input "true"
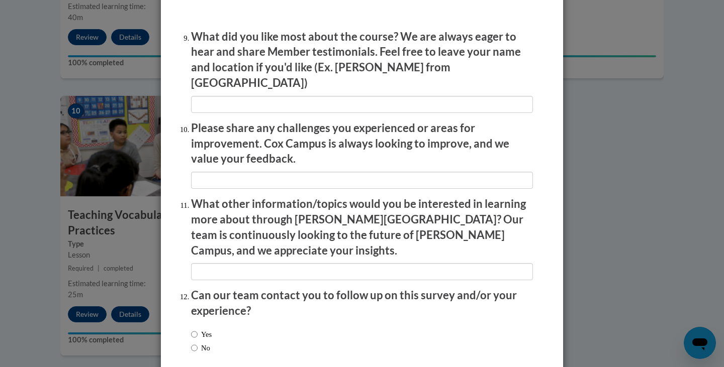
scroll to position [1723, 0]
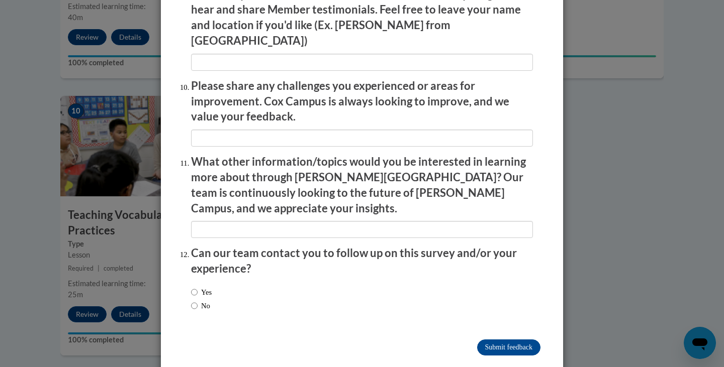
click at [201, 300] on label "No" at bounding box center [200, 305] width 19 height 11
click at [197, 300] on input "No" at bounding box center [194, 305] width 7 height 11
radio input "true"
click at [511, 340] on input "Submit feedback" at bounding box center [508, 348] width 63 height 16
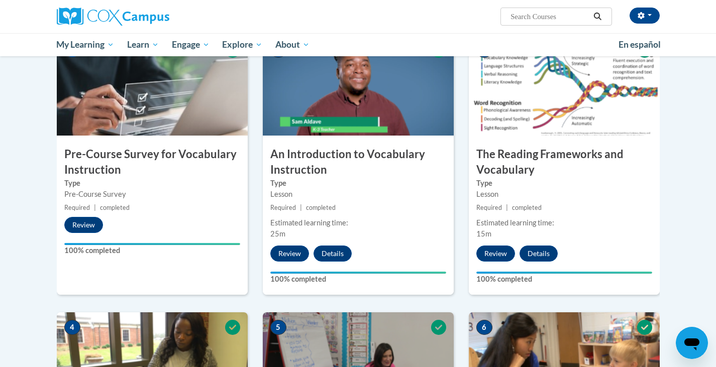
scroll to position [0, 0]
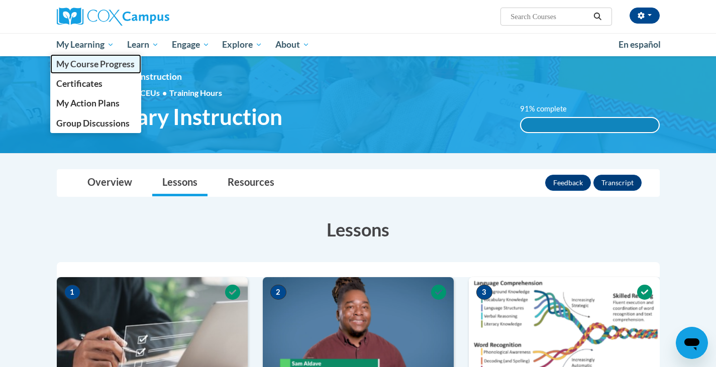
click at [107, 66] on span "My Course Progress" at bounding box center [95, 64] width 78 height 11
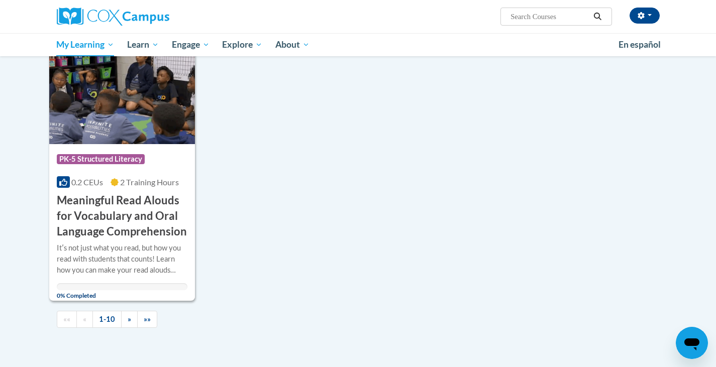
scroll to position [908, 0]
click at [126, 321] on link "»" at bounding box center [129, 320] width 17 height 18
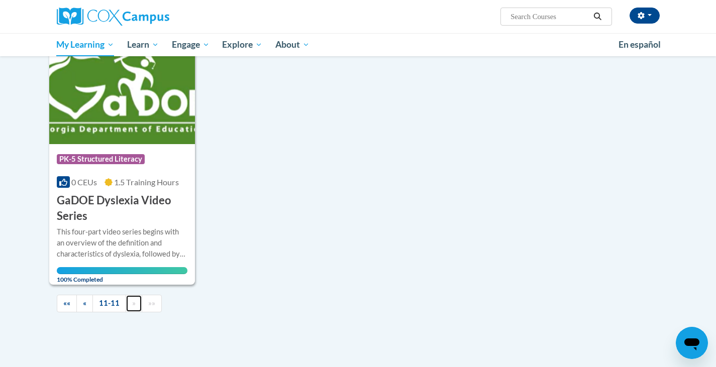
scroll to position [147, 0]
click at [83, 300] on span "«" at bounding box center [85, 303] width 4 height 9
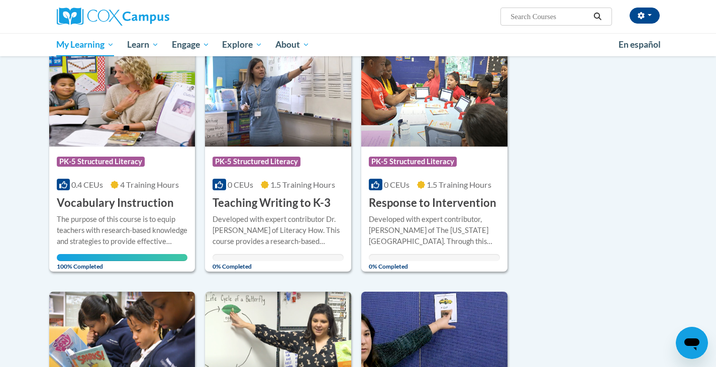
scroll to position [0, 0]
